Goal: Information Seeking & Learning: Learn about a topic

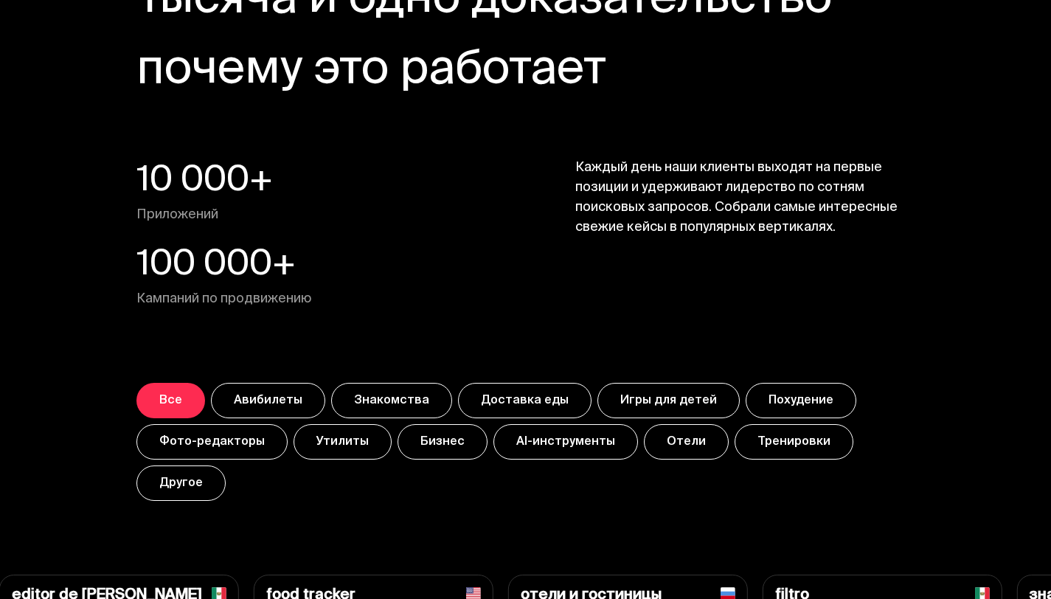
scroll to position [5168, 0]
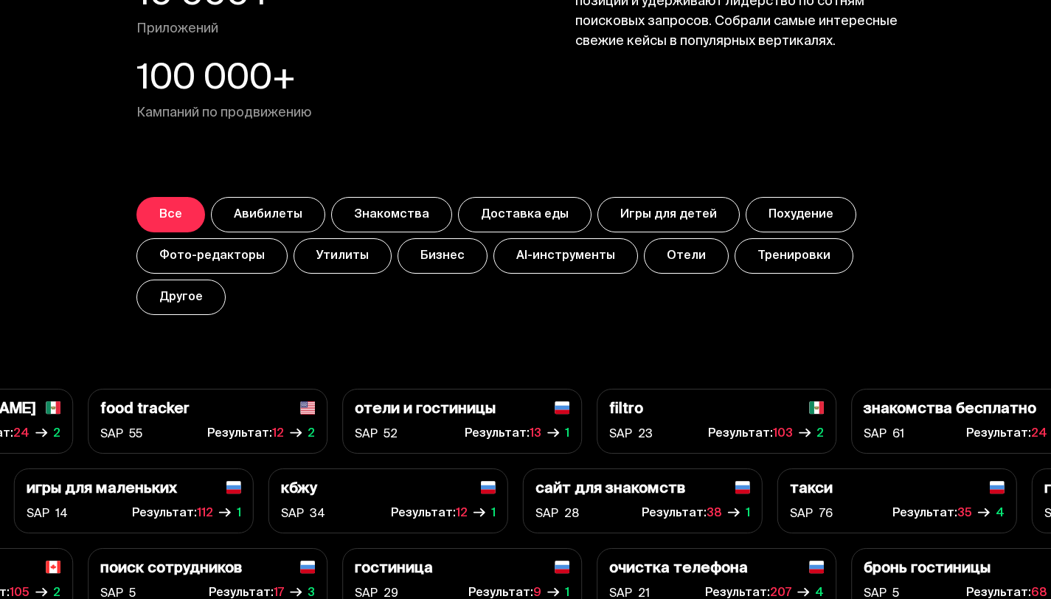
click at [782, 197] on button "Похудение" at bounding box center [801, 214] width 111 height 35
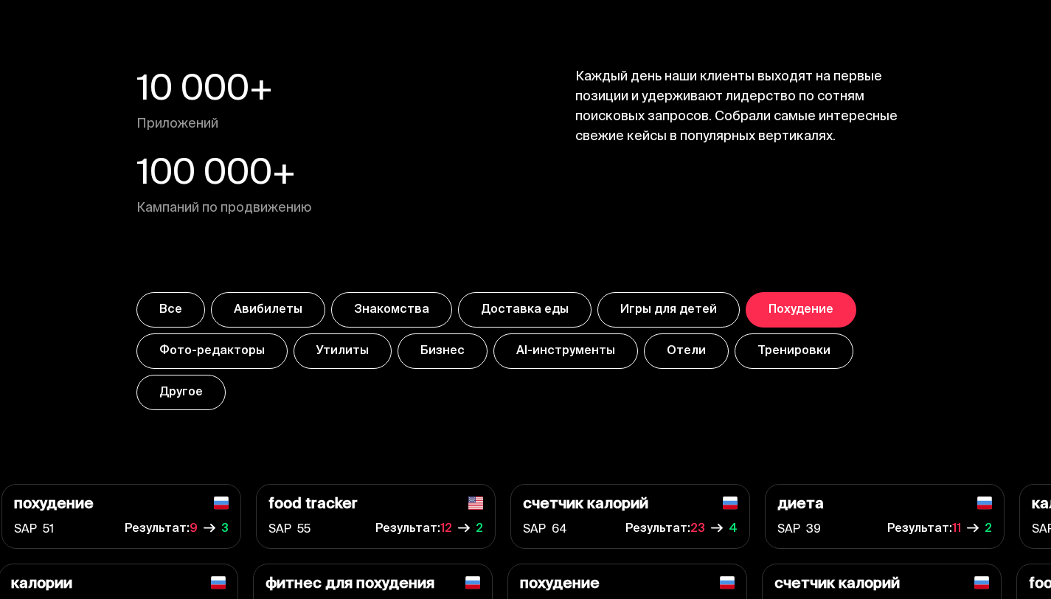
scroll to position [5019, 0]
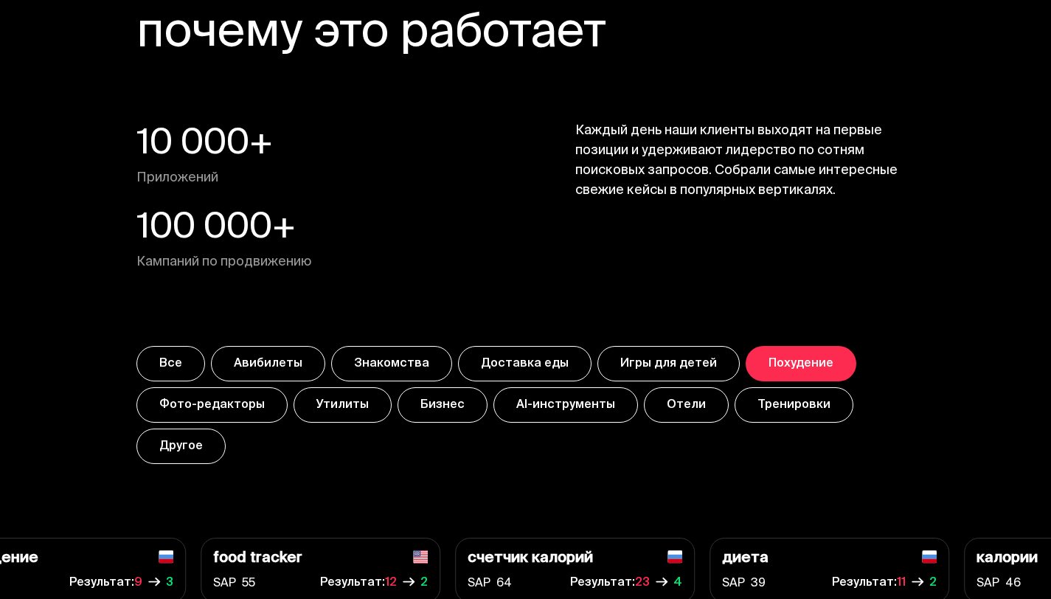
click at [184, 346] on button "Все" at bounding box center [170, 363] width 69 height 35
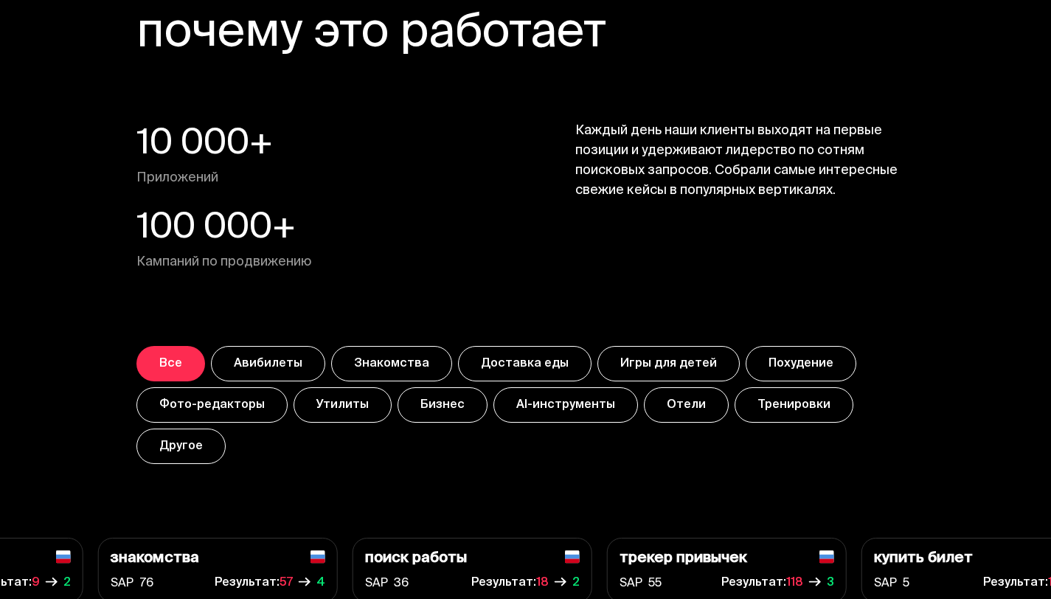
click at [308, 387] on button "Утилиты" at bounding box center [343, 404] width 98 height 35
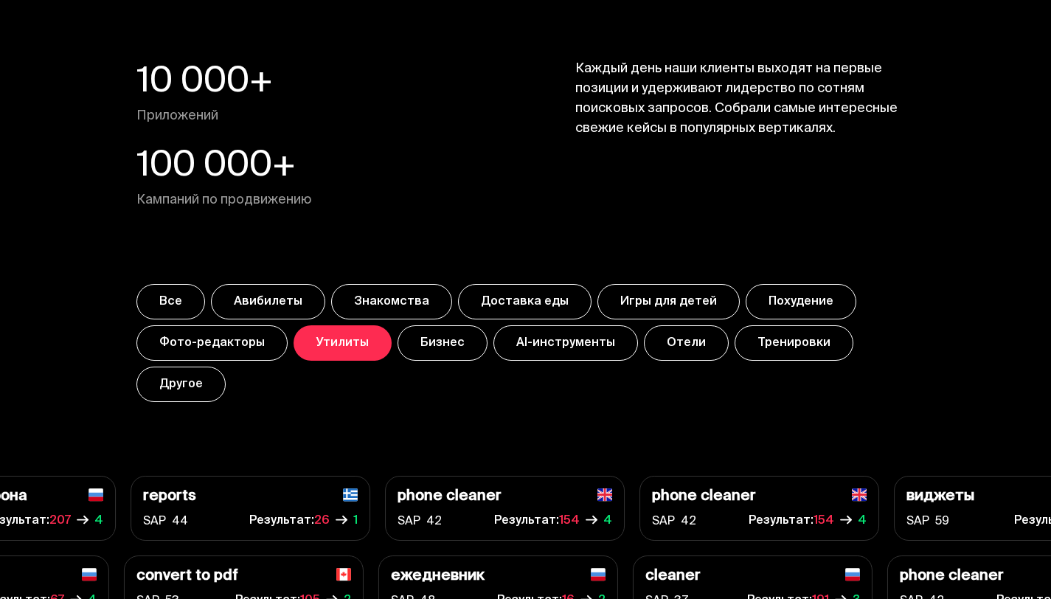
scroll to position [5226, 0]
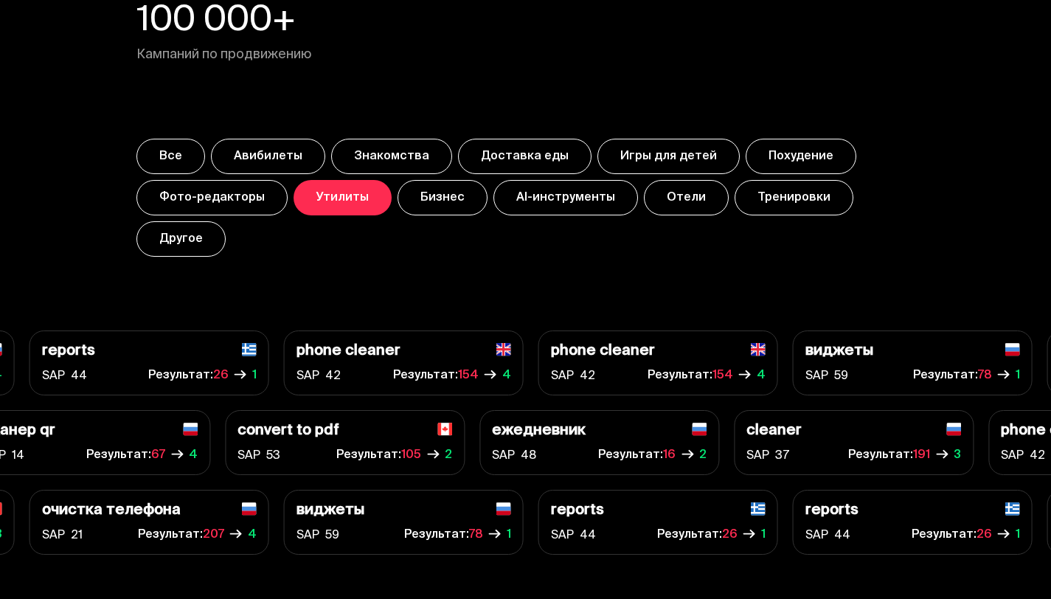
click at [340, 343] on p "phone cleaner" at bounding box center [349, 351] width 104 height 17
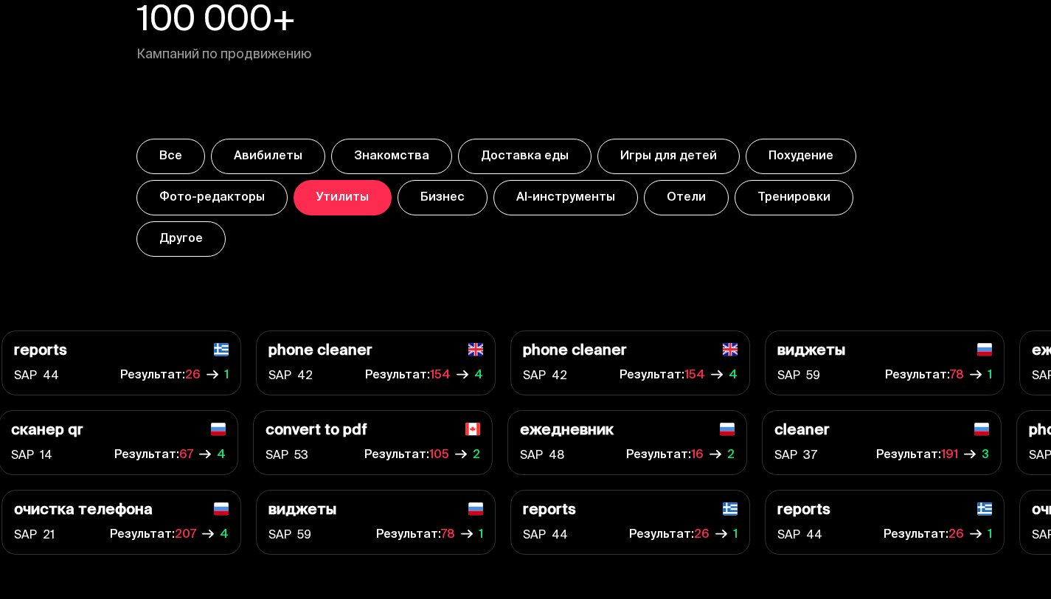
click at [293, 366] on span "SAP 42" at bounding box center [291, 376] width 44 height 21
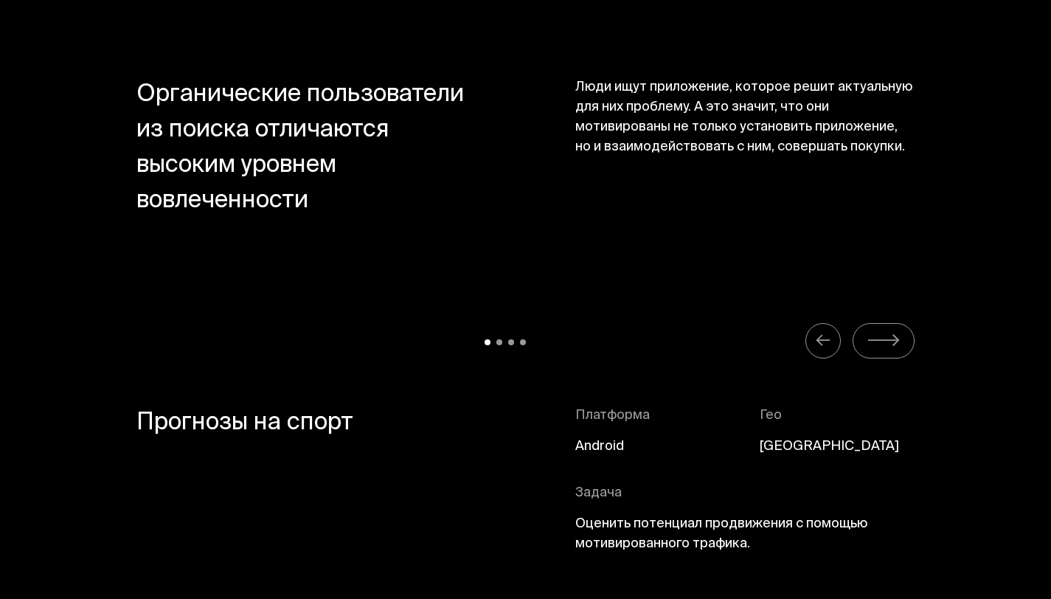
scroll to position [6535, 0]
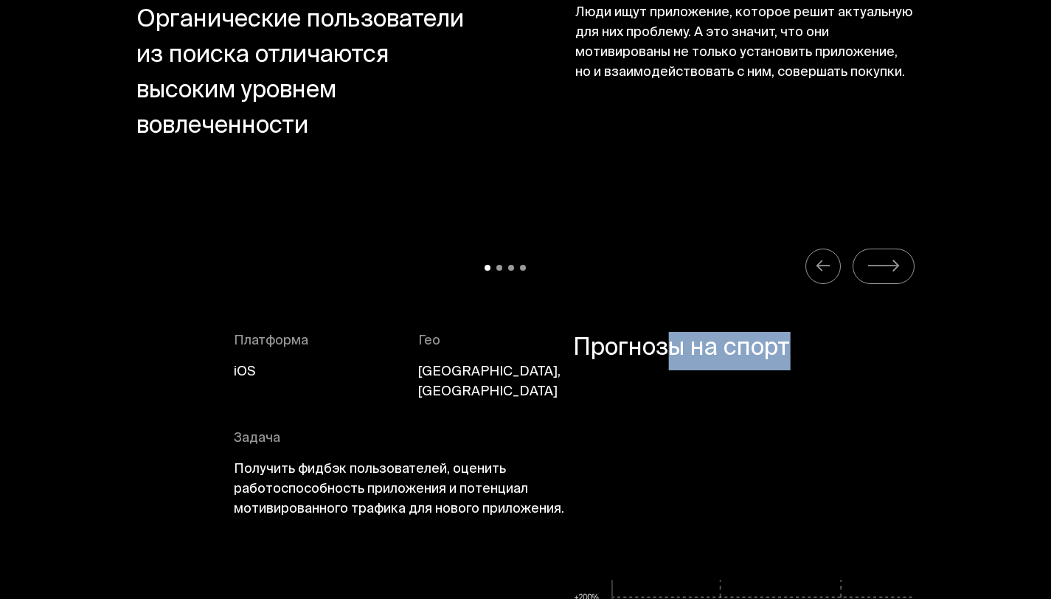
drag, startPoint x: 234, startPoint y: 297, endPoint x: 670, endPoint y: 313, distance: 436.3
click at [670, 332] on p "Прогнозы на спорт" at bounding box center [681, 398] width 217 height 132
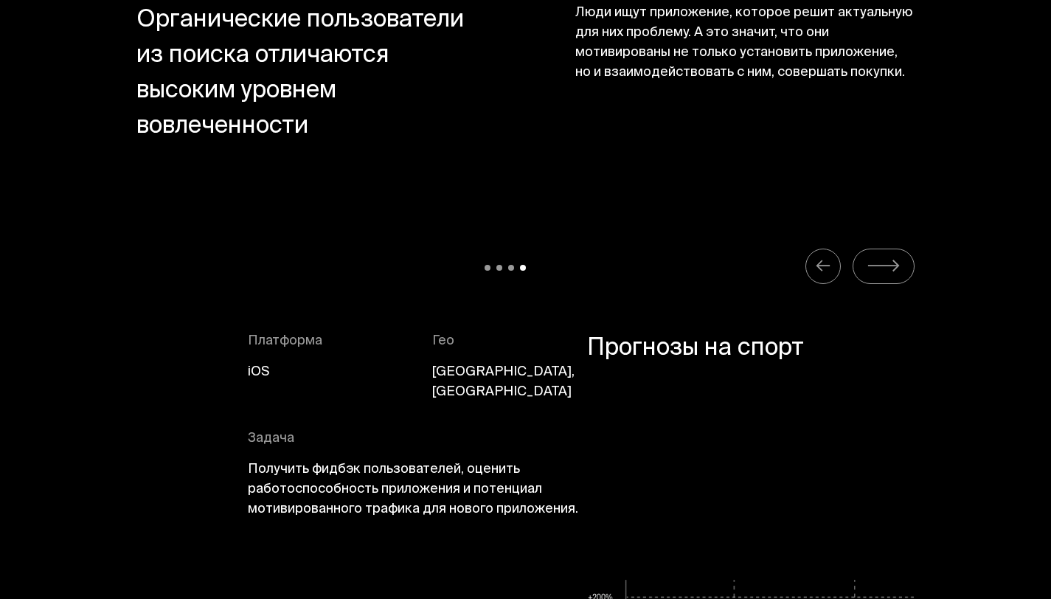
drag, startPoint x: 760, startPoint y: 339, endPoint x: 432, endPoint y: 336, distance: 328.3
click at [432, 429] on div "Задача Получить фидбэк пользователей, оценить работоспособность приложения и по…" at bounding box center [417, 474] width 339 height 91
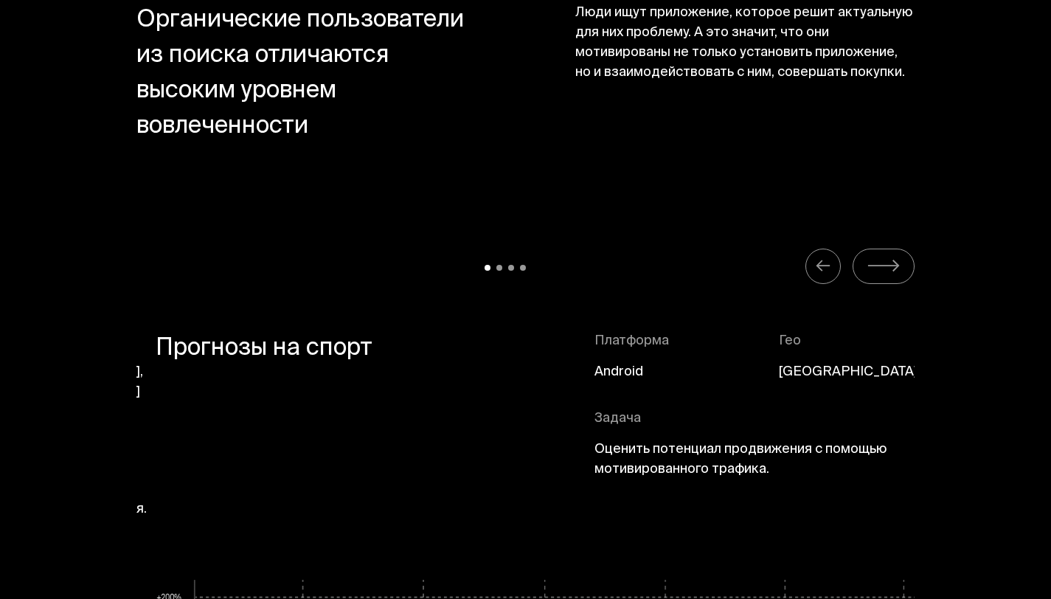
drag, startPoint x: 702, startPoint y: 322, endPoint x: 721, endPoint y: 333, distance: 22.8
click at [721, 333] on div "Платформа Android Гео [GEOGRAPHIC_DATA]" at bounding box center [764, 370] width 339 height 77
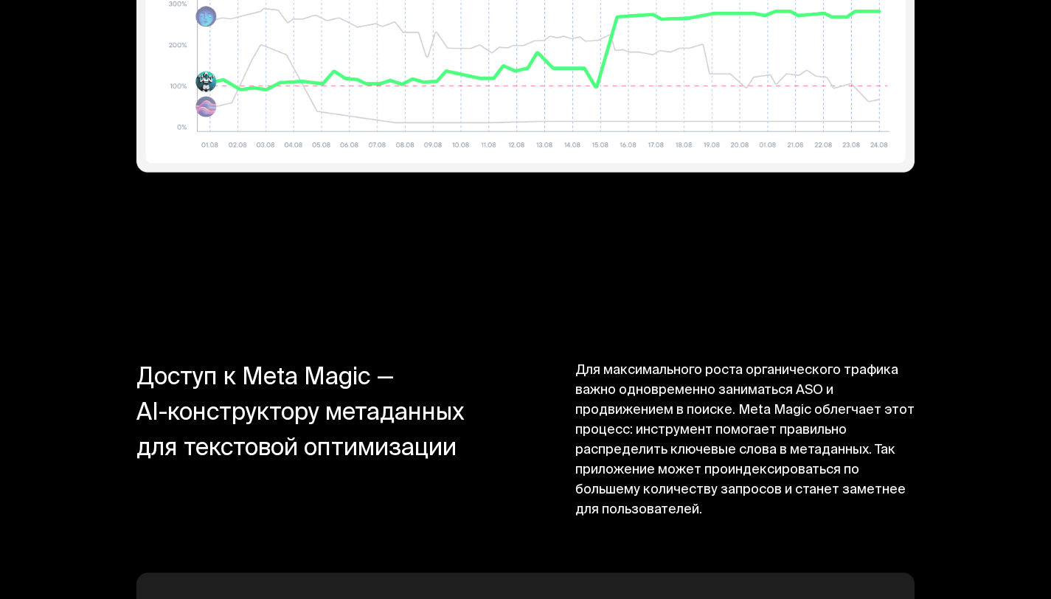
scroll to position [12253, 0]
